Goal: Information Seeking & Learning: Understand process/instructions

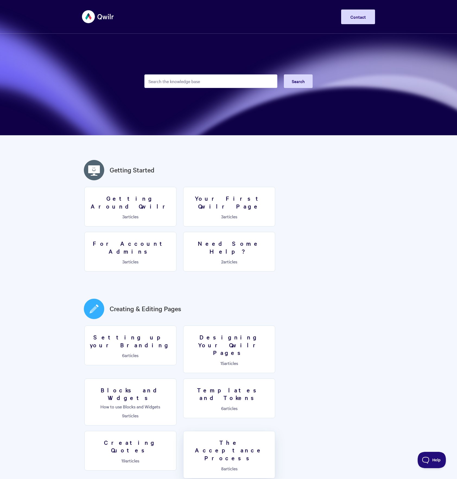
click at [275, 431] on link "The Acceptance Process 8 articles" at bounding box center [229, 455] width 92 height 48
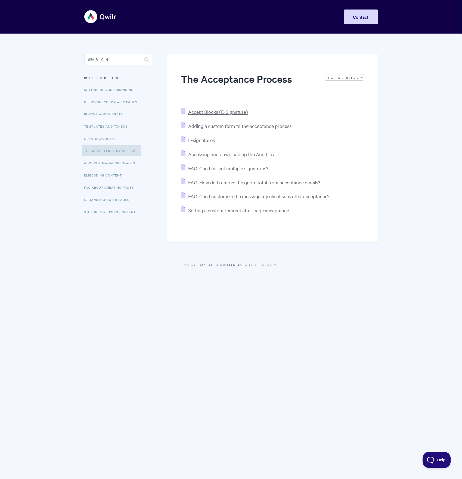
click at [222, 114] on span "Accept Blocks (E-Signature)" at bounding box center [218, 112] width 60 height 6
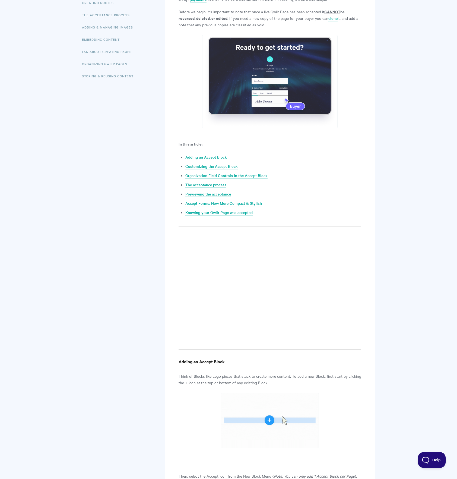
click at [214, 194] on link "Previewing the acceptance" at bounding box center [209, 194] width 46 height 6
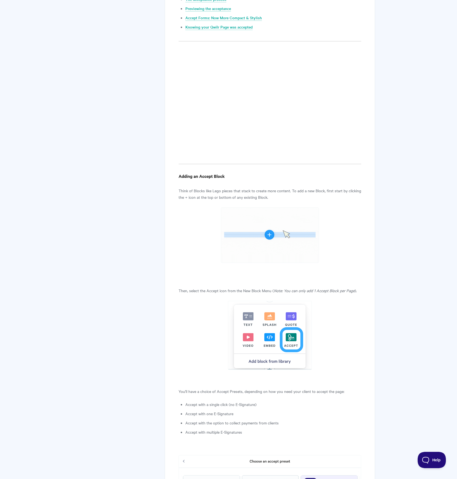
scroll to position [50, 0]
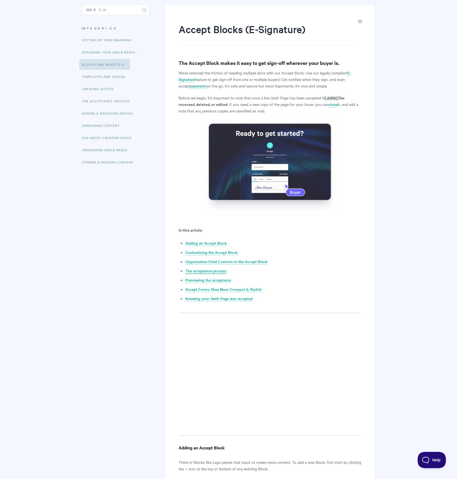
click at [215, 268] on link "The acceptance process" at bounding box center [206, 271] width 41 height 6
click at [222, 272] on link "The acceptance process" at bounding box center [206, 271] width 41 height 6
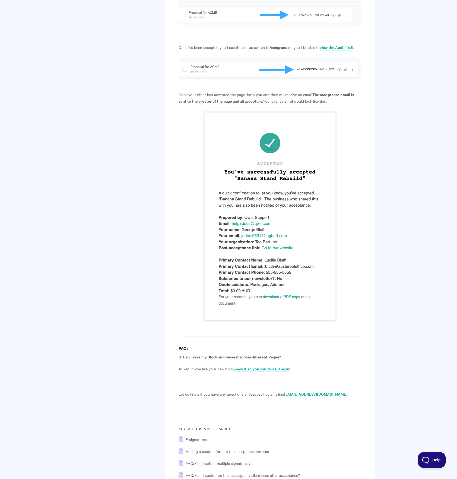
scroll to position [3351, 0]
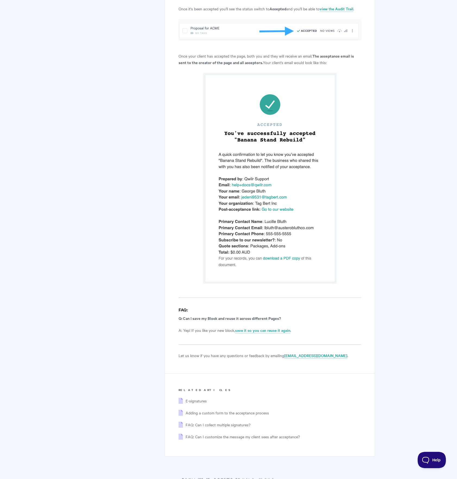
drag, startPoint x: 116, startPoint y: 159, endPoint x: 117, endPoint y: 152, distance: 6.9
